Goal: Task Accomplishment & Management: Manage account settings

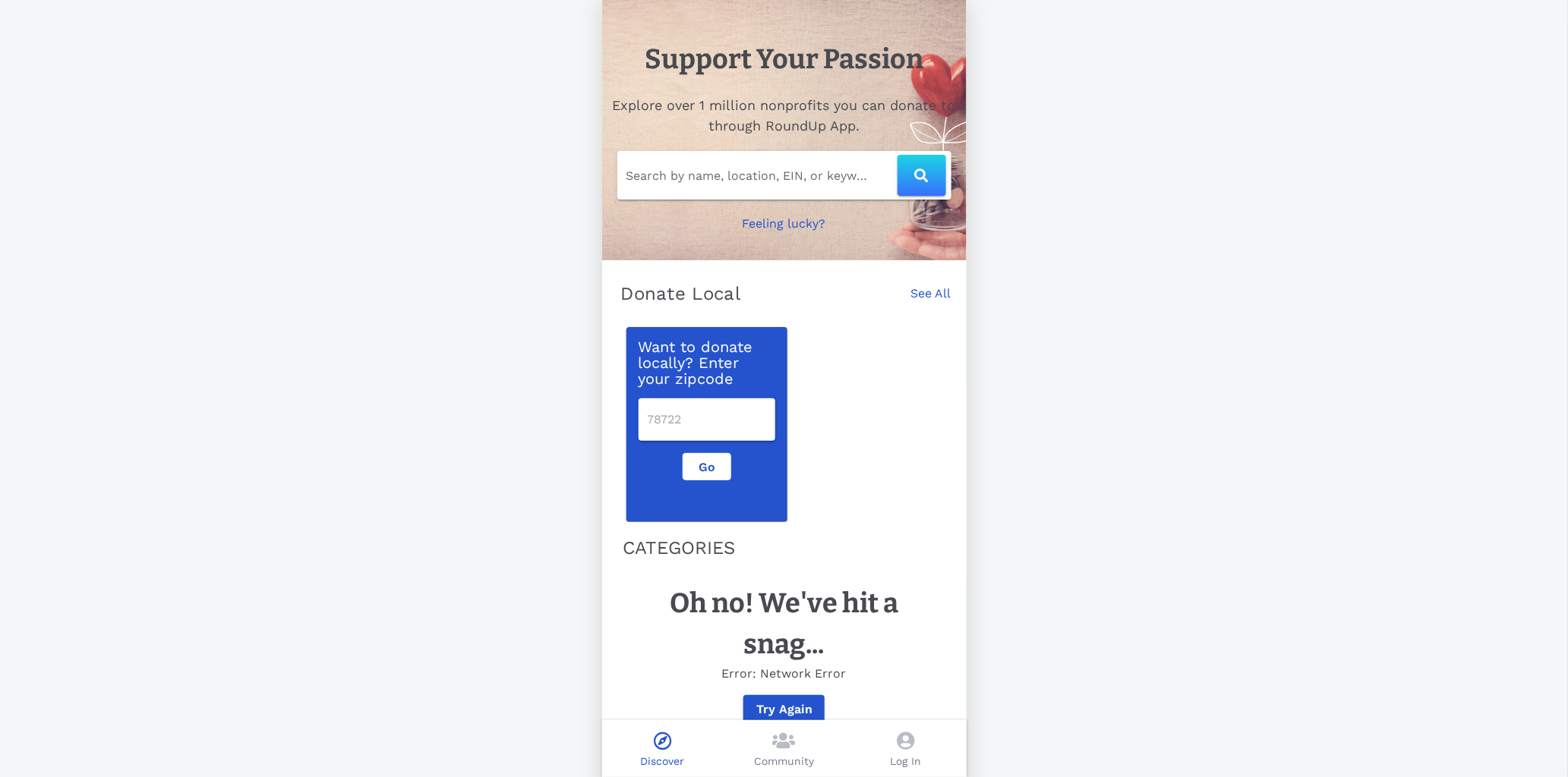
scroll to position [33, 0]
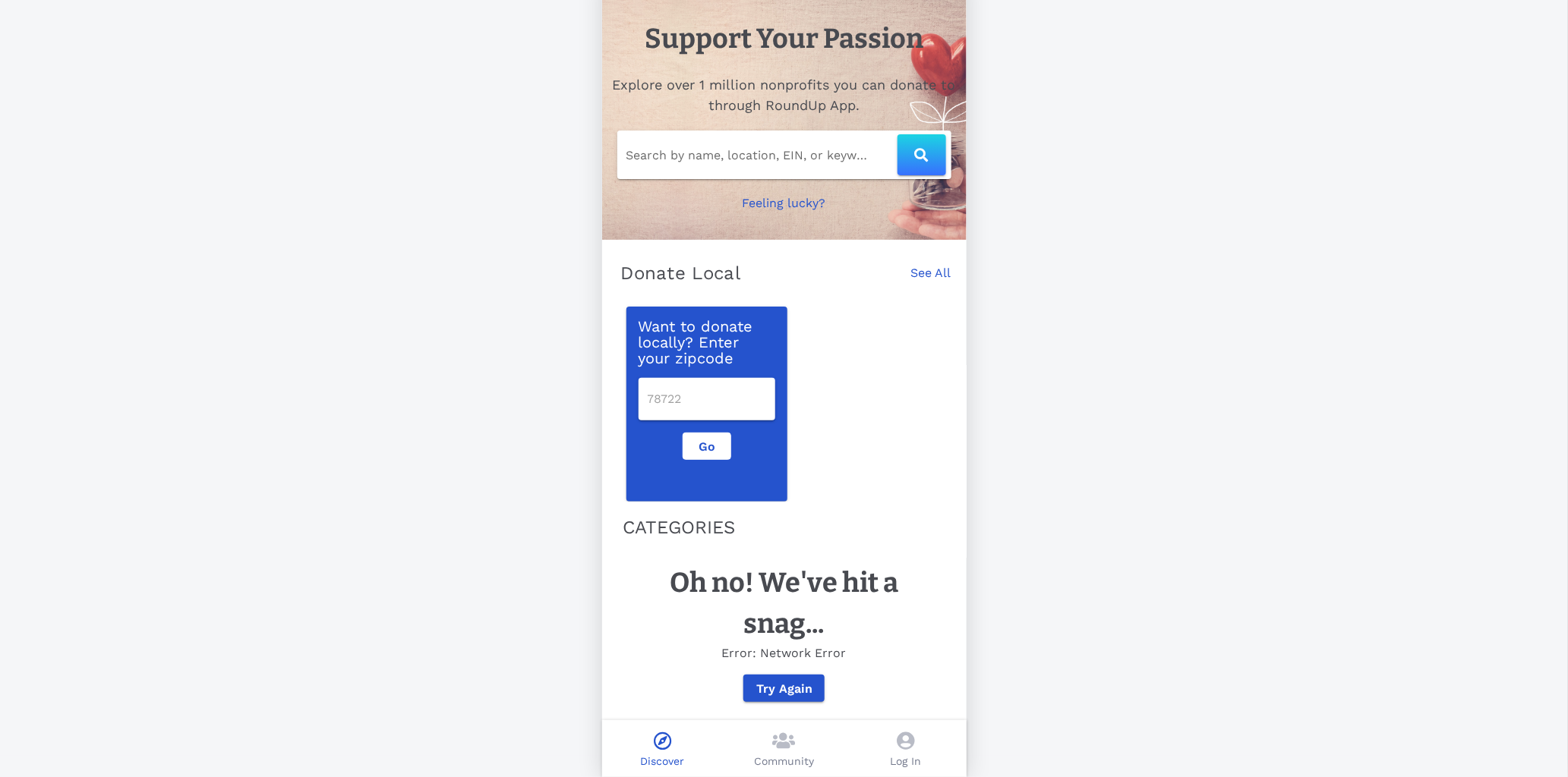
click at [907, 752] on span at bounding box center [905, 743] width 17 height 22
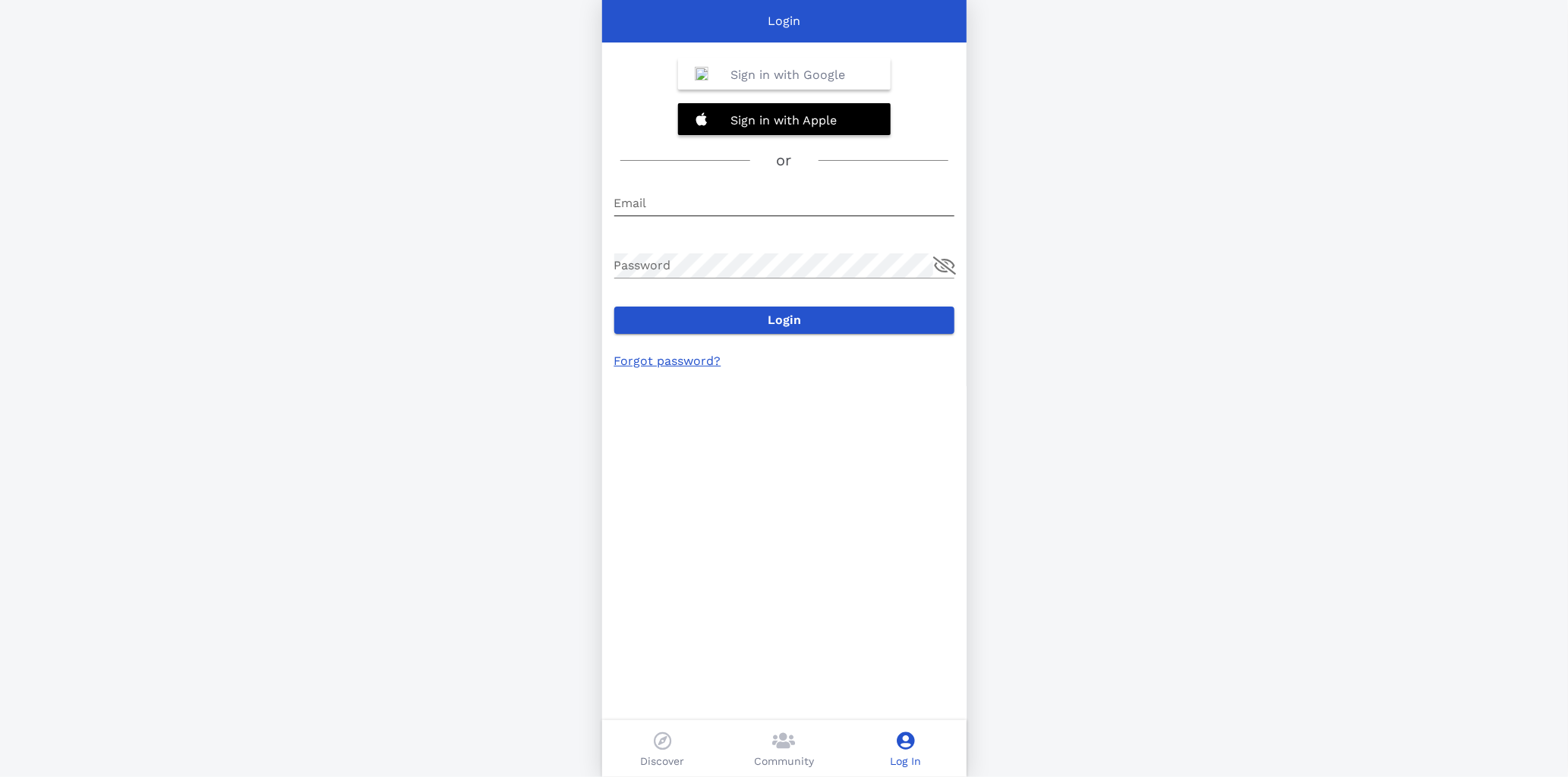
click at [684, 201] on input "Email" at bounding box center [784, 203] width 340 height 24
type input "dlw72al@yahoo.com"
click at [614, 307] on button "Login" at bounding box center [784, 321] width 340 height 27
click at [656, 361] on link "Forgot password?" at bounding box center [667, 361] width 107 height 14
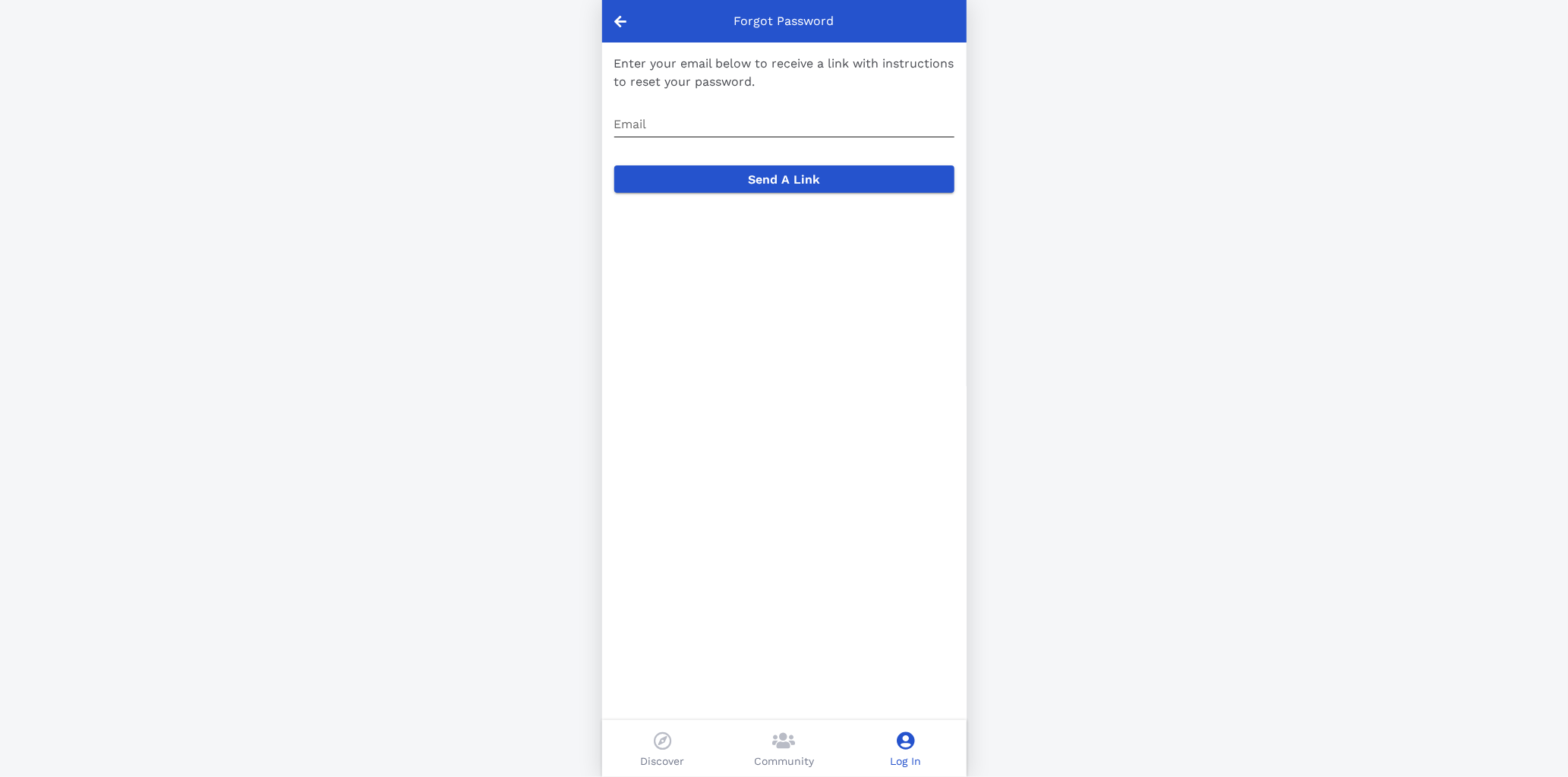
click at [628, 134] on input "Email" at bounding box center [784, 124] width 340 height 24
type input "dlw72al@yahoo.com"
click at [718, 185] on button "Send A Link" at bounding box center [784, 179] width 340 height 27
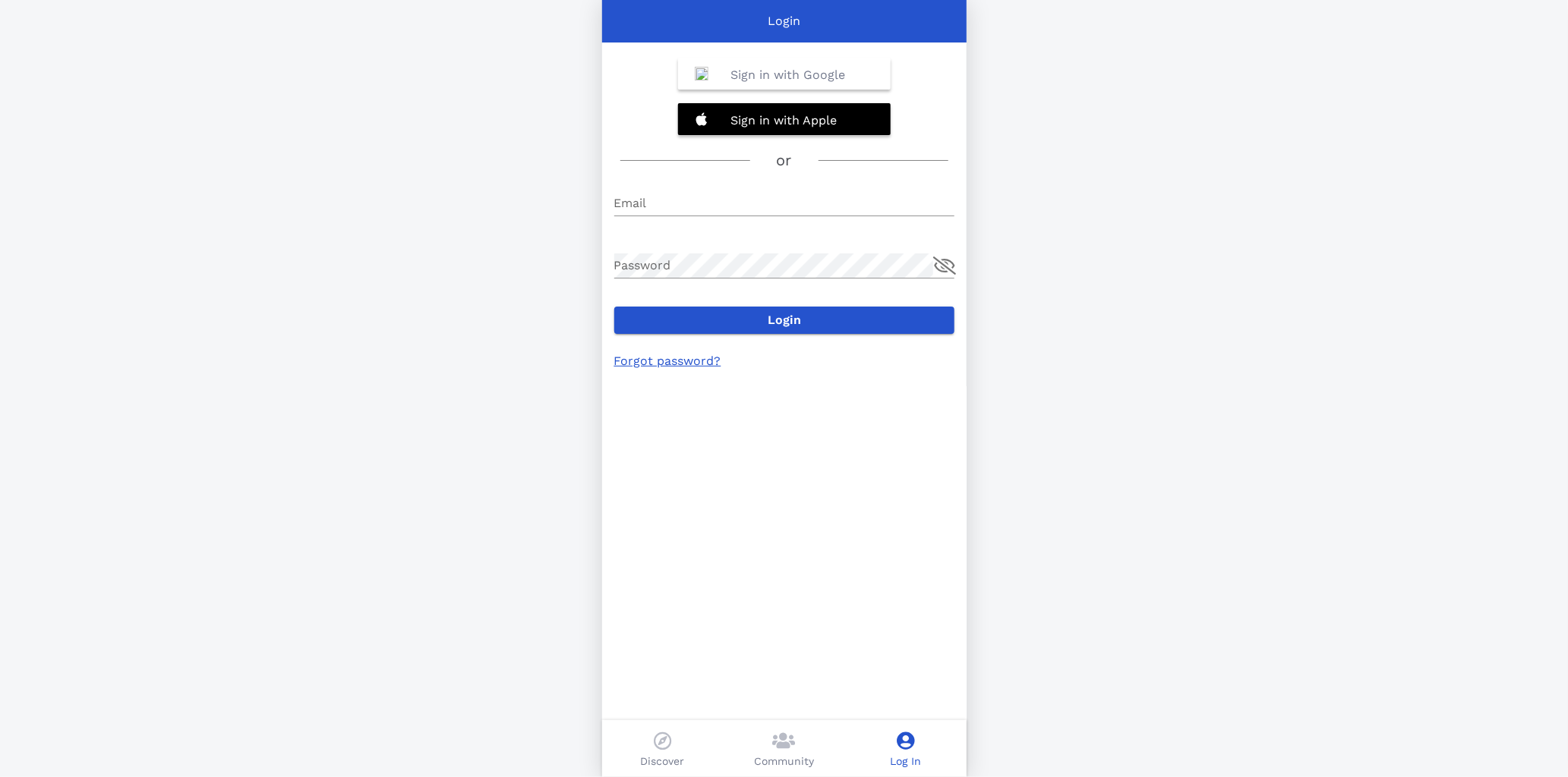
click at [665, 360] on link "Forgot password?" at bounding box center [667, 361] width 107 height 14
click at [650, 364] on link "Forgot password?" at bounding box center [667, 361] width 107 height 14
click at [653, 358] on link "Forgot password?" at bounding box center [667, 361] width 107 height 14
